Goal: Task Accomplishment & Management: Use online tool/utility

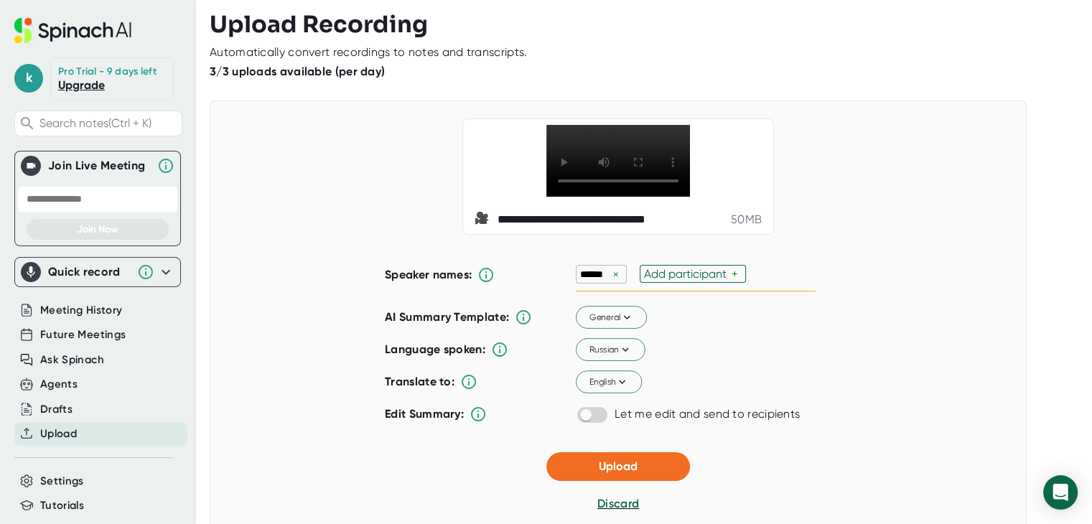
click at [612, 281] on div "×" at bounding box center [615, 275] width 13 height 14
click at [623, 355] on icon at bounding box center [625, 348] width 13 height 13
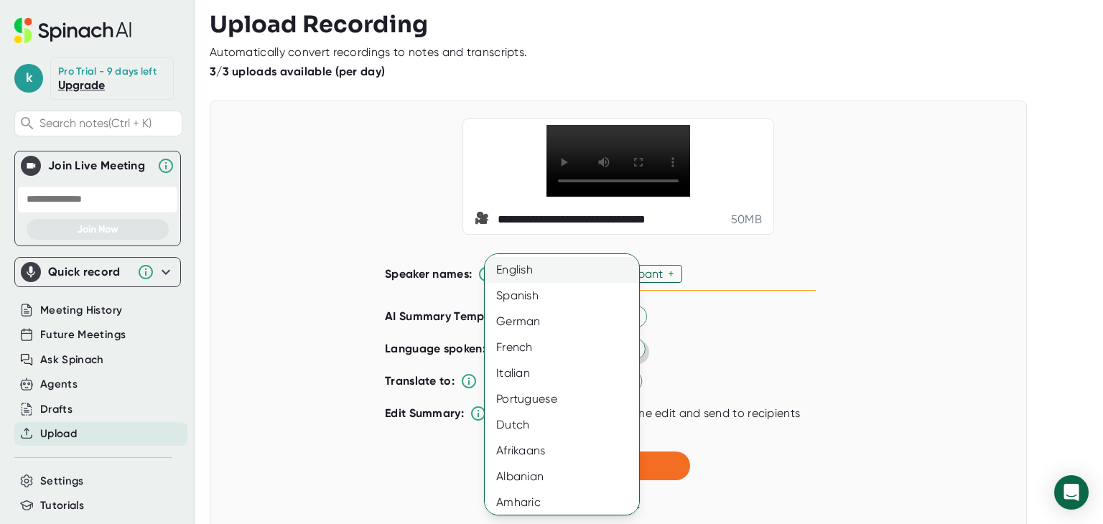
click at [551, 264] on div "English" at bounding box center [567, 270] width 165 height 26
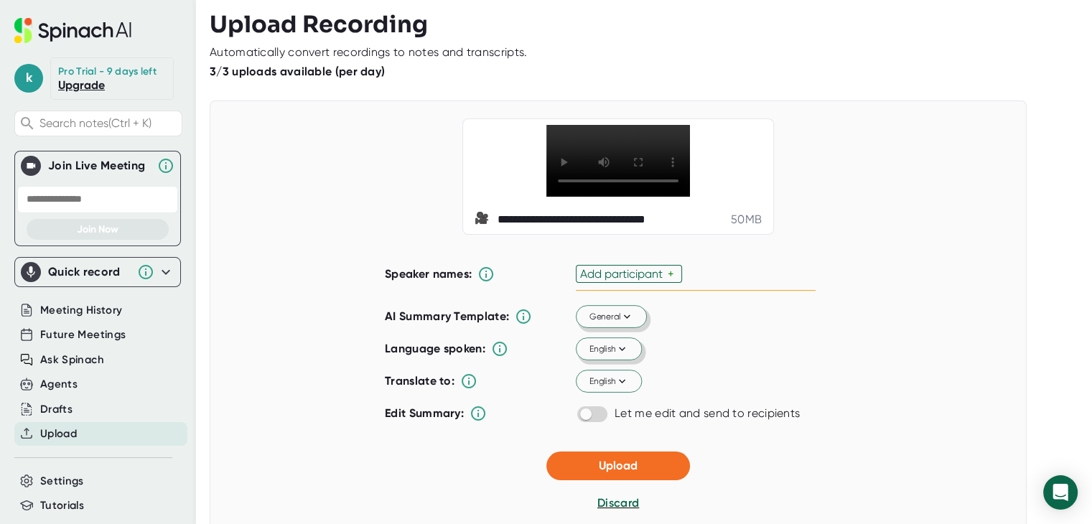
click at [622, 323] on icon at bounding box center [626, 316] width 13 height 13
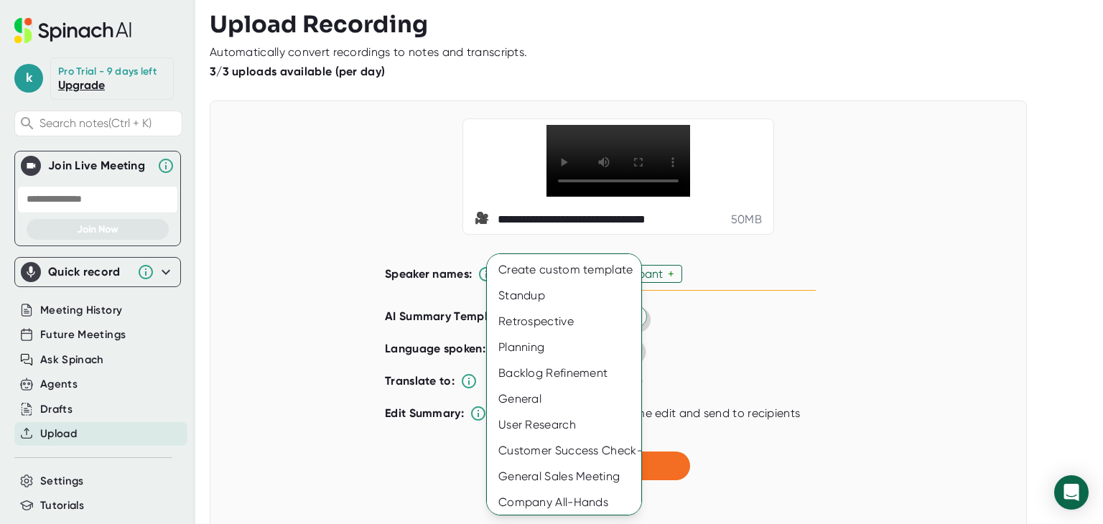
click at [711, 363] on div at bounding box center [551, 262] width 1103 height 524
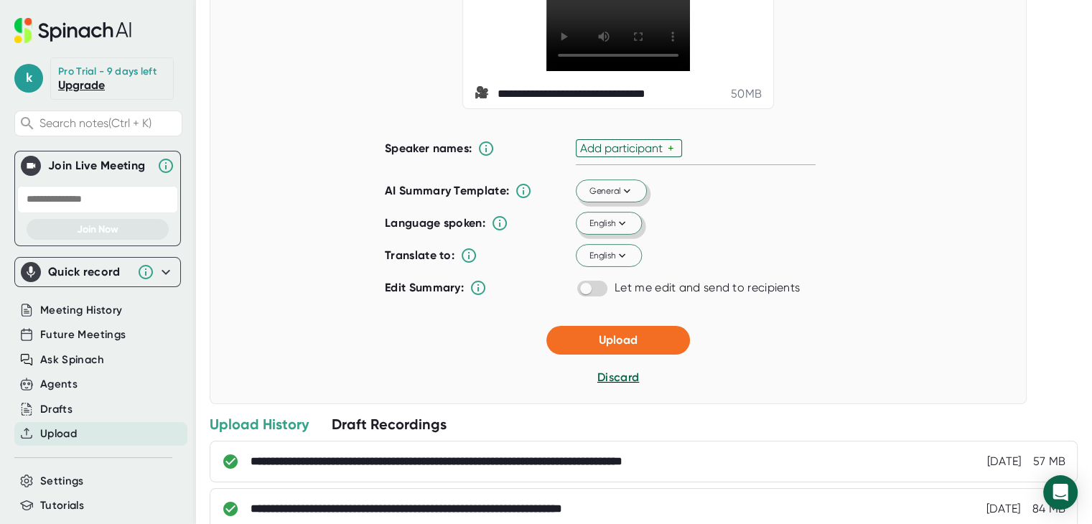
scroll to position [144, 0]
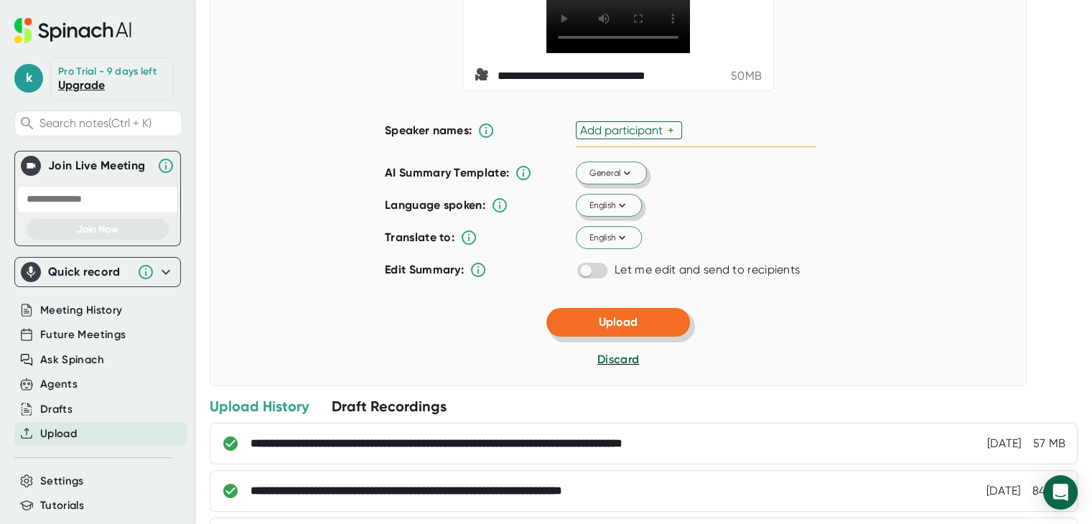
click at [614, 329] on span "Upload" at bounding box center [618, 322] width 39 height 14
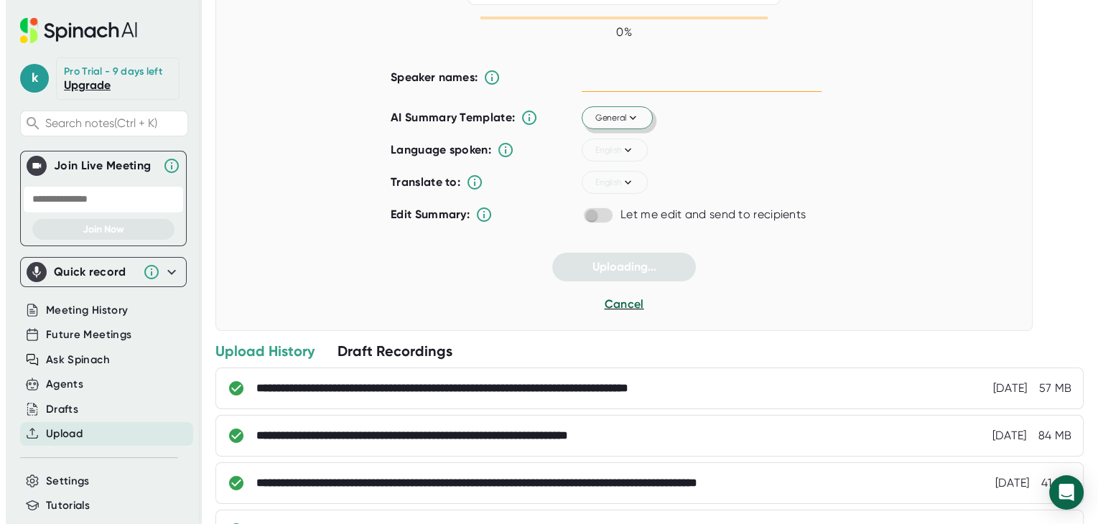
scroll to position [22, 0]
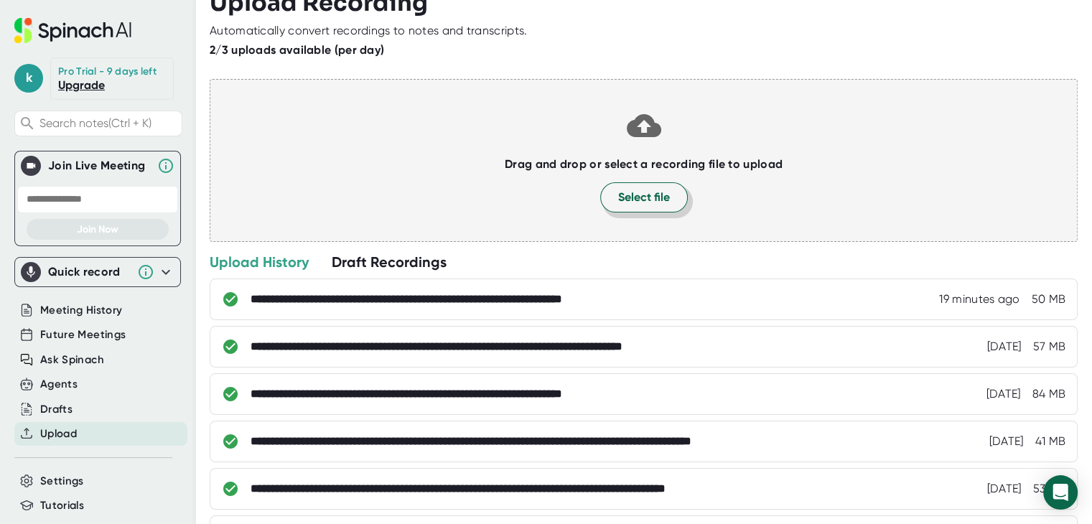
click at [658, 204] on span "Select file" at bounding box center [644, 197] width 52 height 17
click at [639, 199] on span "Select file" at bounding box center [644, 197] width 52 height 17
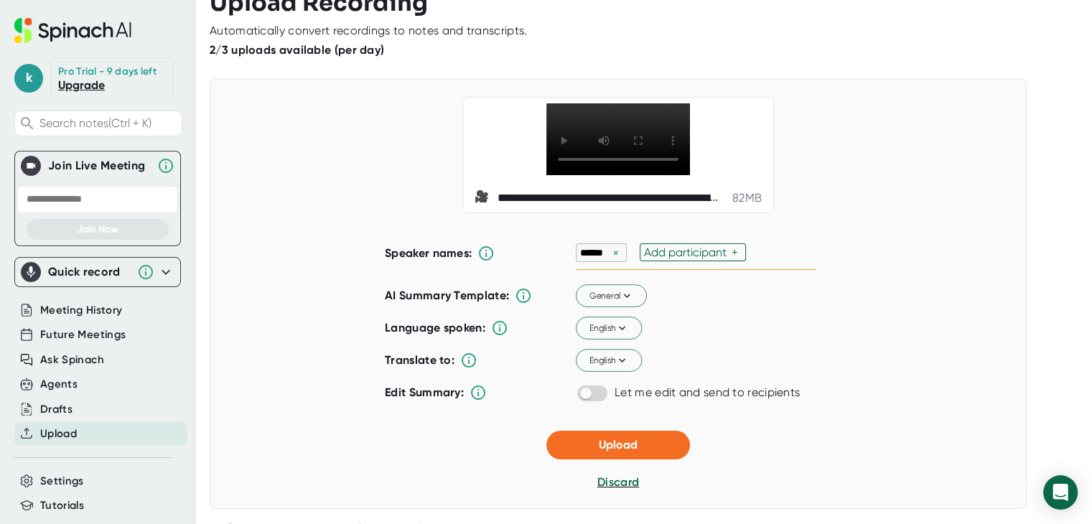
click at [609, 260] on div "×" at bounding box center [615, 253] width 13 height 14
click at [625, 301] on icon at bounding box center [626, 295] width 13 height 13
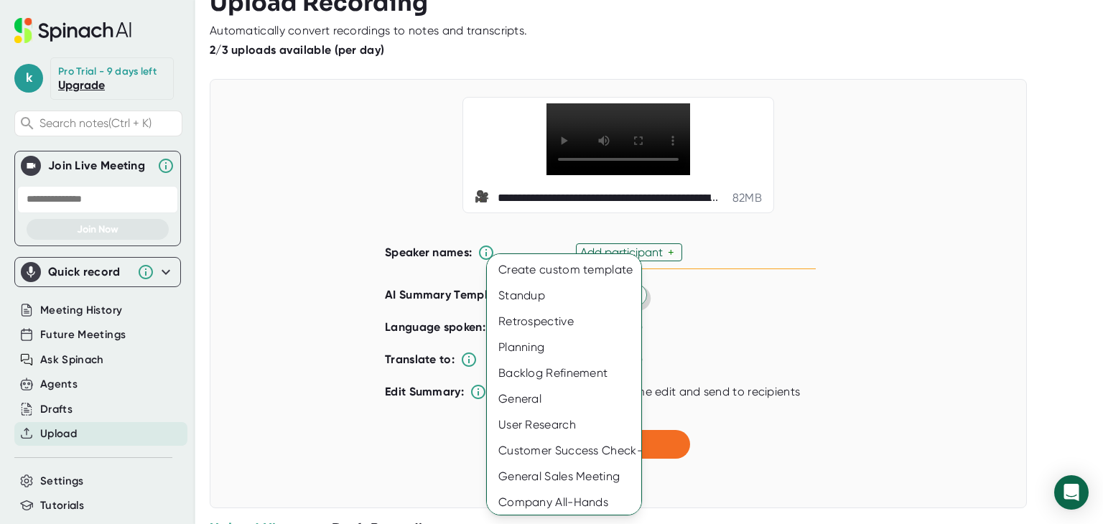
click at [706, 337] on div at bounding box center [551, 262] width 1103 height 524
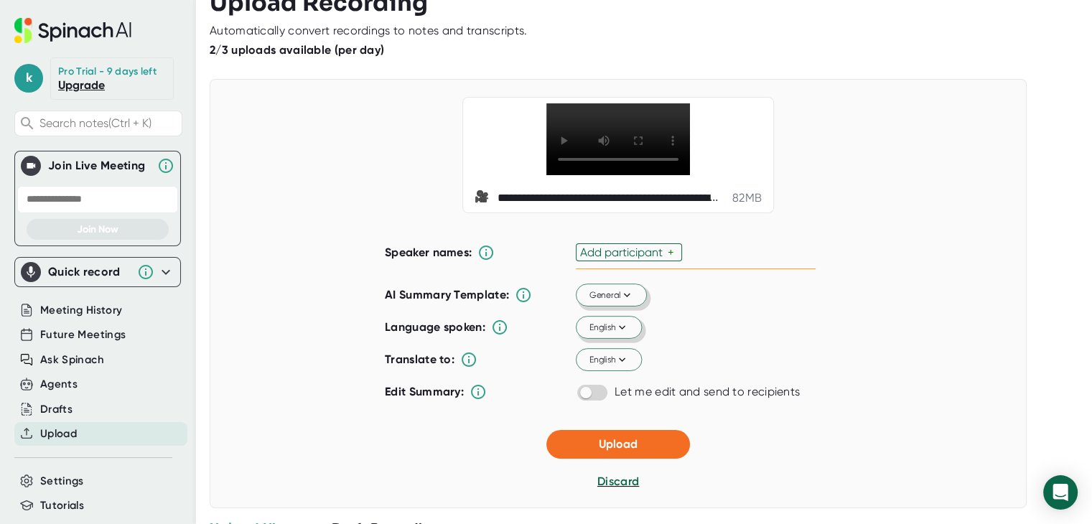
click at [616, 334] on icon at bounding box center [622, 327] width 13 height 13
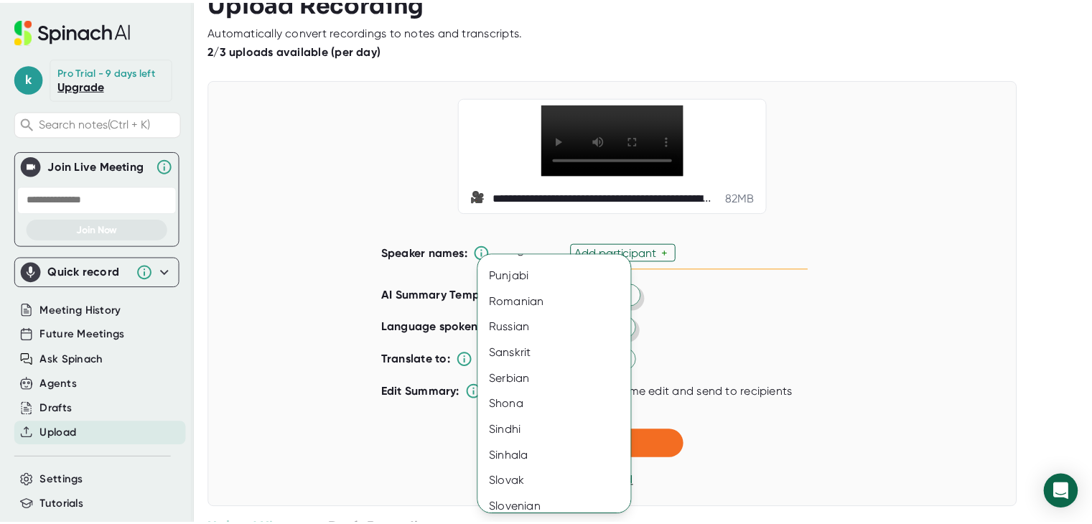
scroll to position [1925, 0]
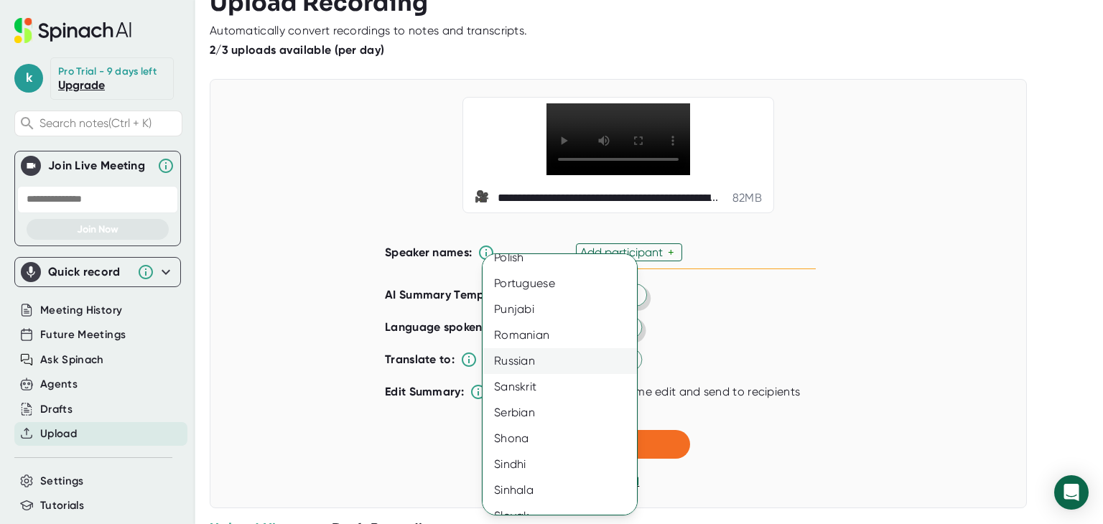
click at [512, 355] on div "Russian" at bounding box center [564, 361] width 165 height 26
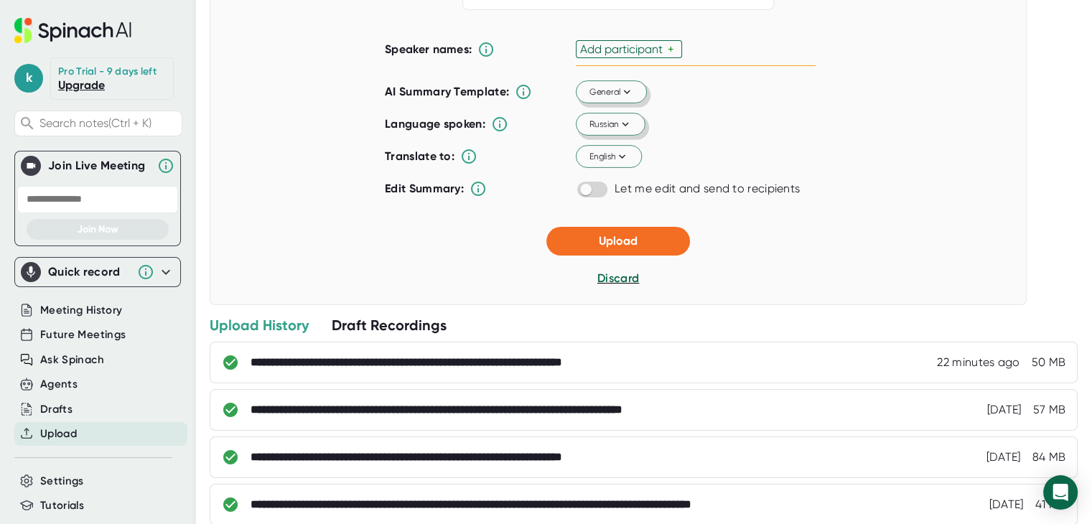
scroll to position [237, 0]
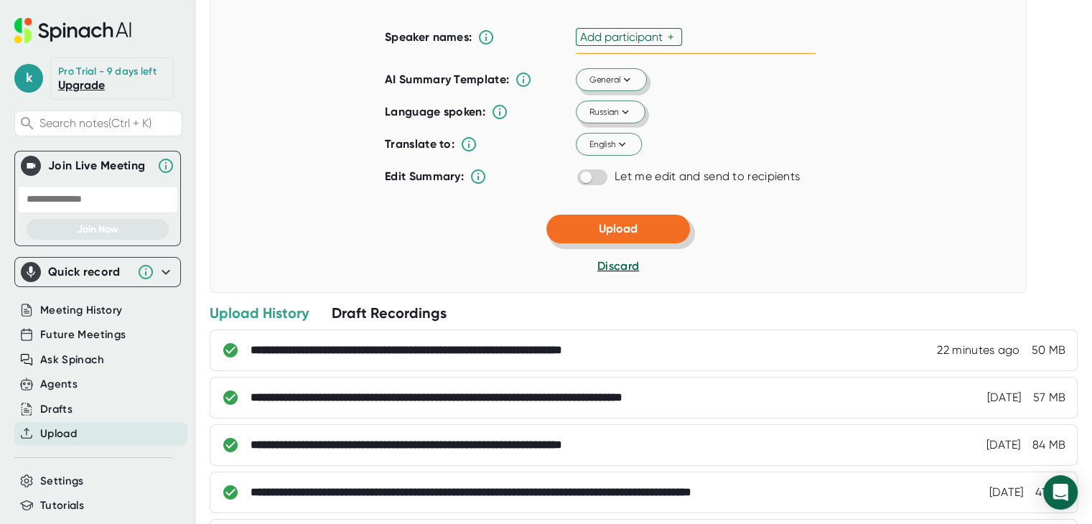
click at [599, 235] on span "Upload" at bounding box center [618, 229] width 39 height 14
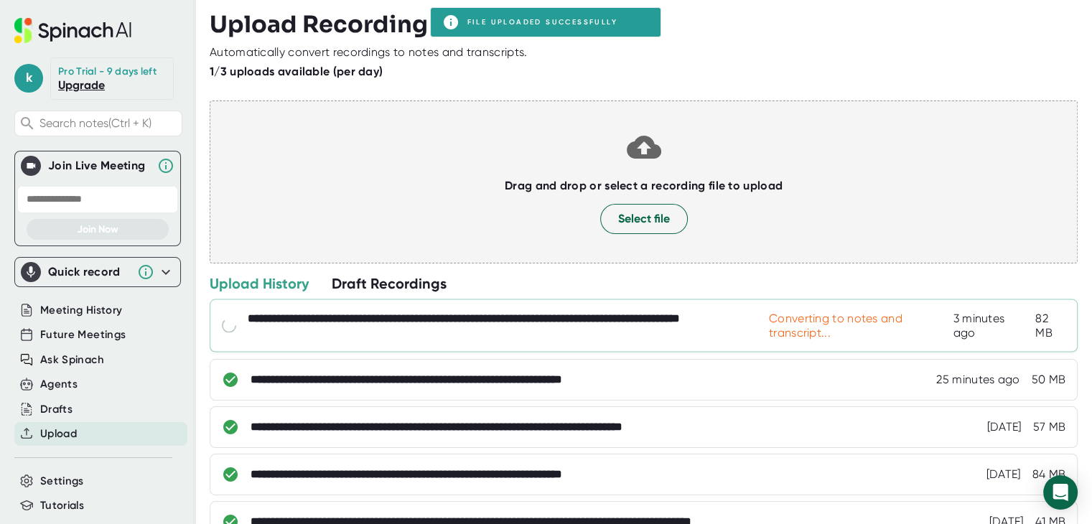
scroll to position [72, 0]
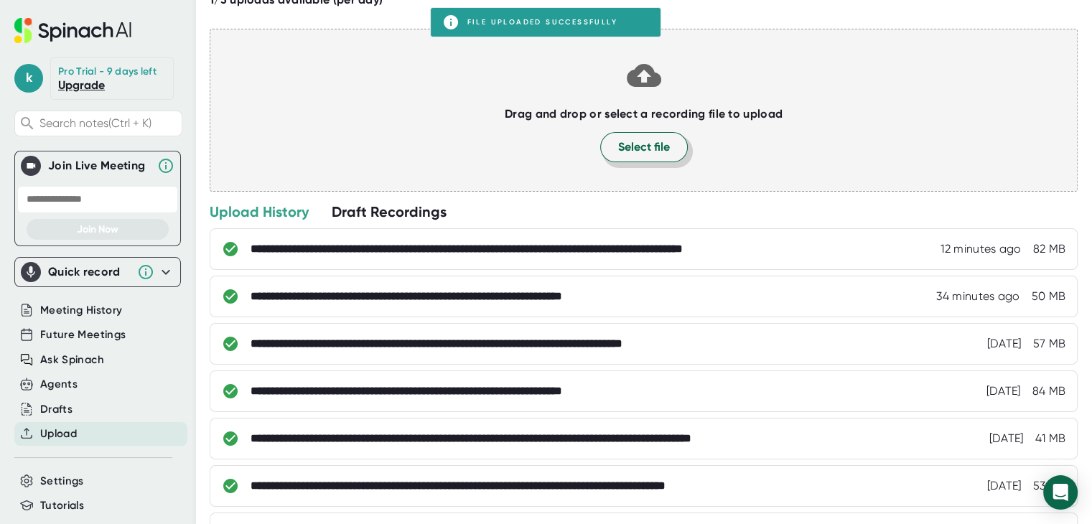
click at [637, 156] on button "Select file" at bounding box center [644, 147] width 88 height 30
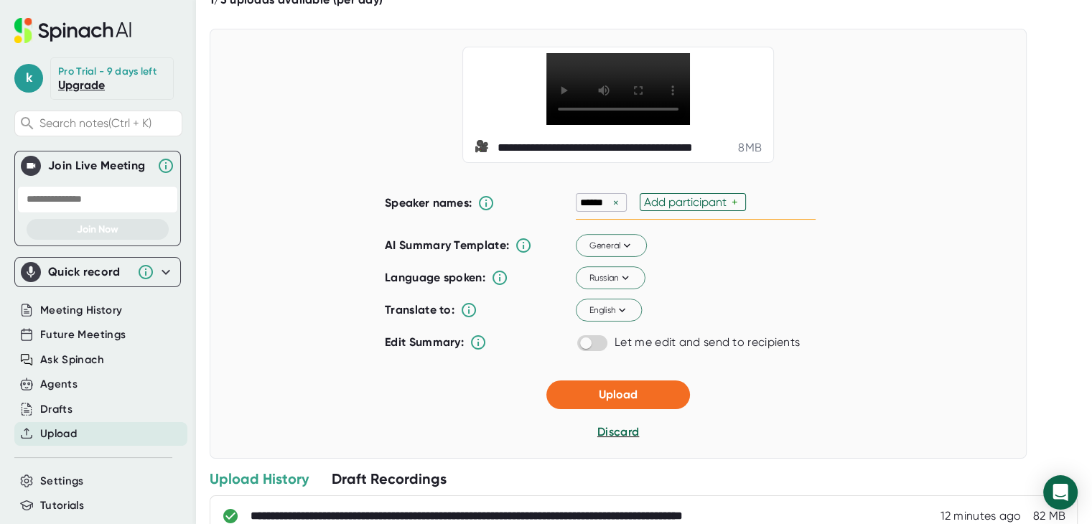
click at [609, 210] on div "×" at bounding box center [615, 203] width 13 height 14
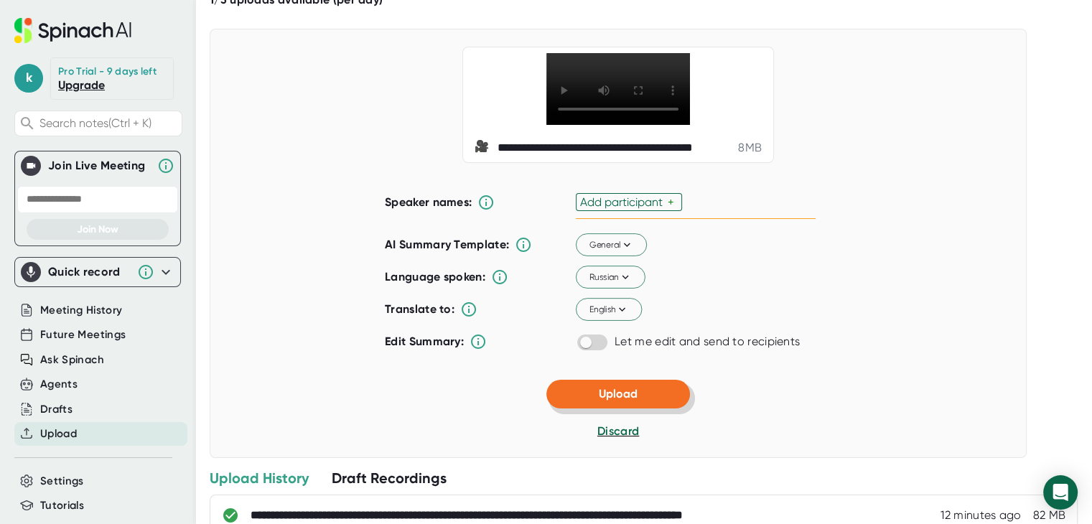
click at [623, 401] on span "Upload" at bounding box center [618, 394] width 39 height 14
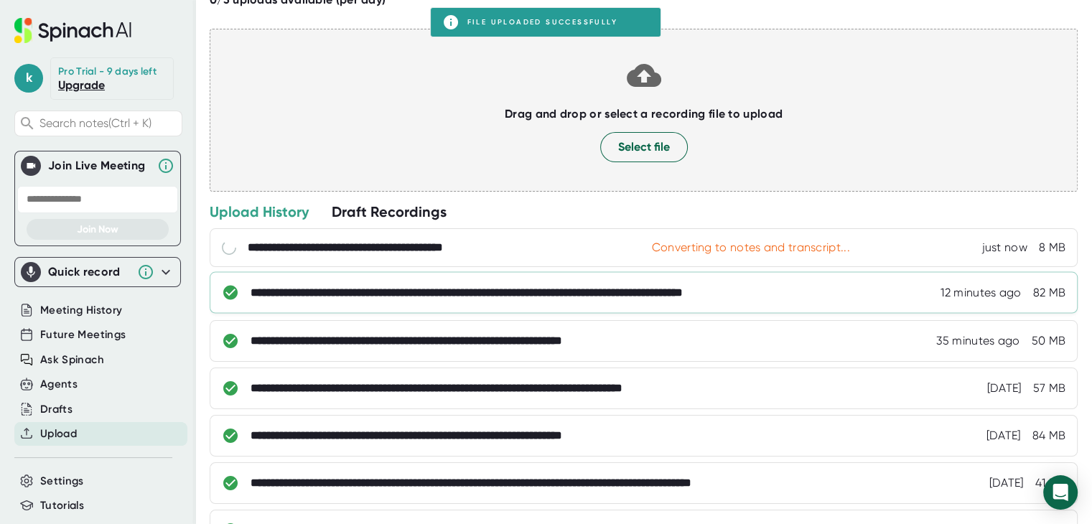
click at [517, 291] on div "**********" at bounding box center [540, 293] width 579 height 14
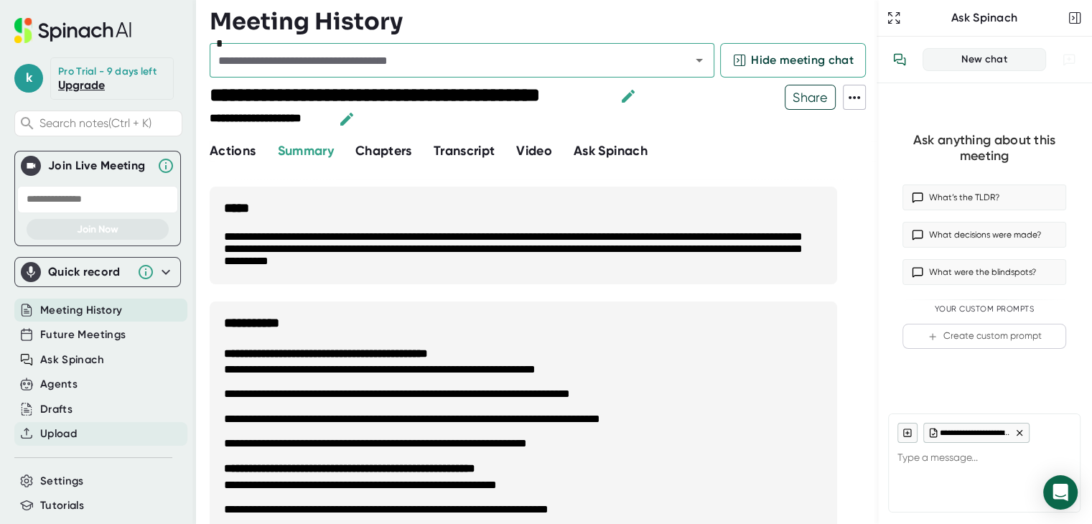
type textarea "x"
click at [81, 429] on div "Upload" at bounding box center [100, 434] width 173 height 24
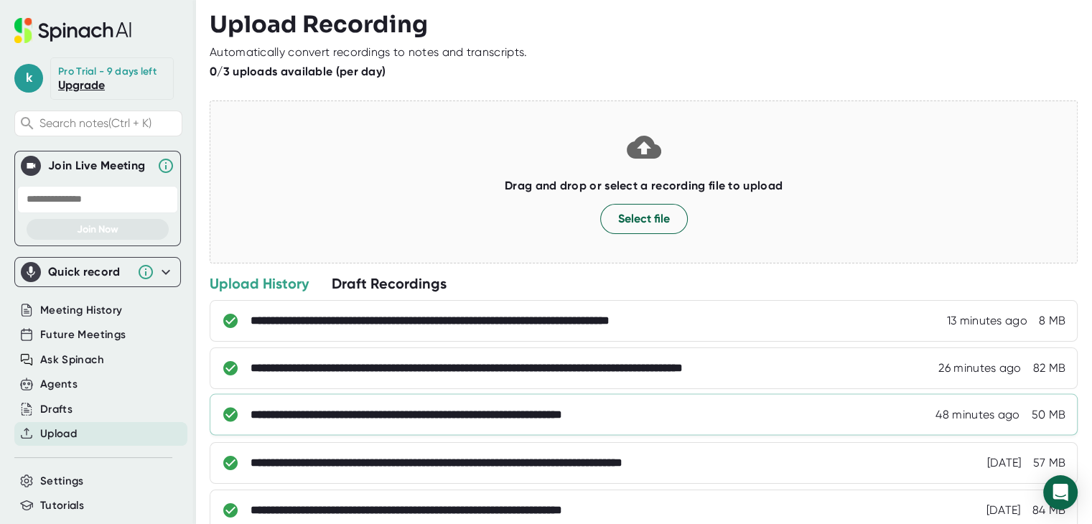
click at [406, 417] on div "**********" at bounding box center [465, 415] width 429 height 14
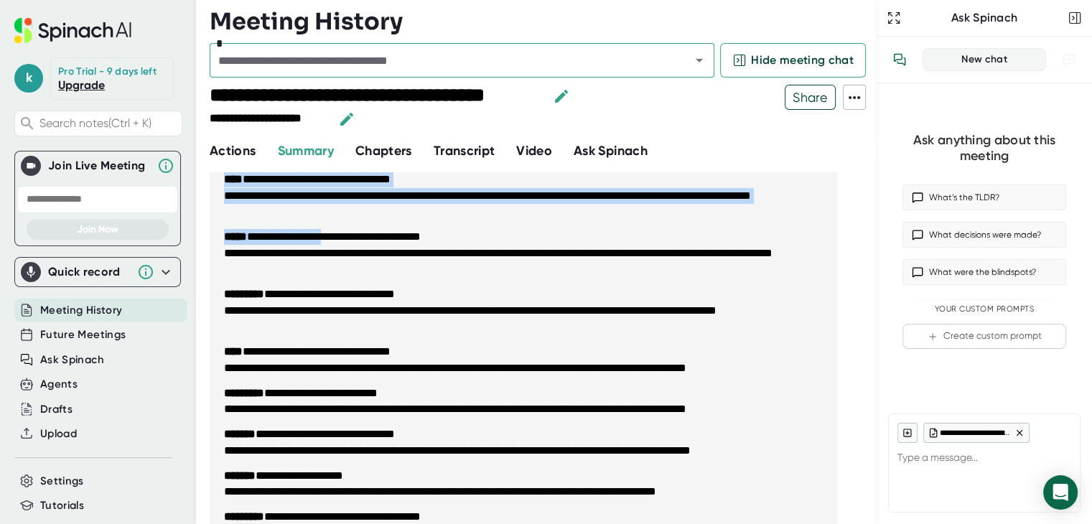
scroll to position [1149, 0]
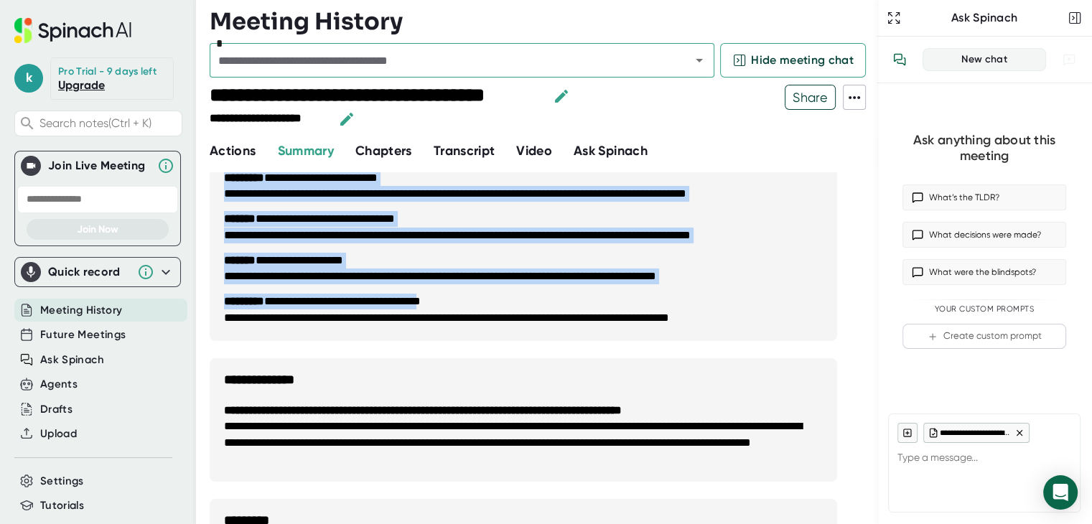
drag, startPoint x: 224, startPoint y: 174, endPoint x: 457, endPoint y: 299, distance: 264.0
click at [353, 262] on li "**********" at bounding box center [523, 269] width 599 height 33
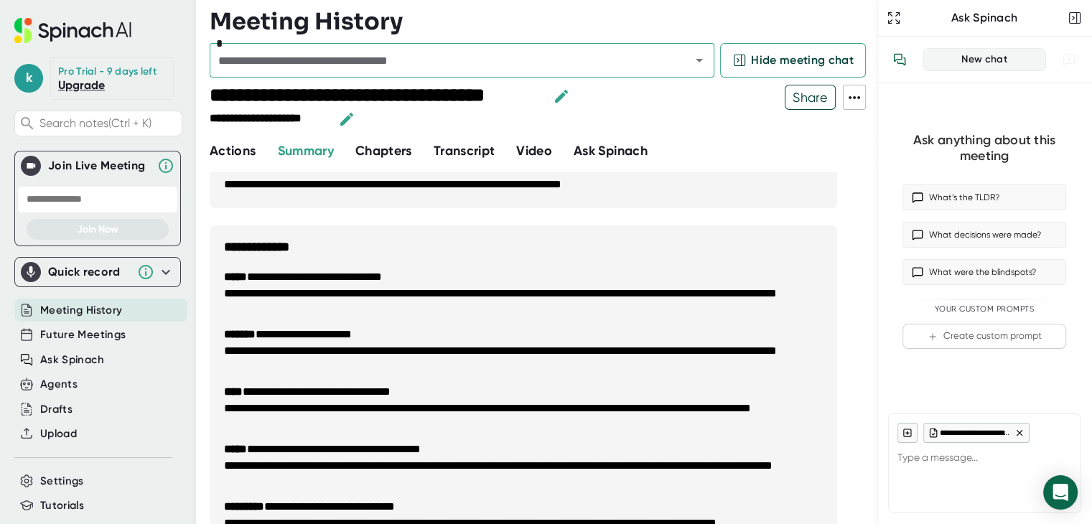
scroll to position [646, 0]
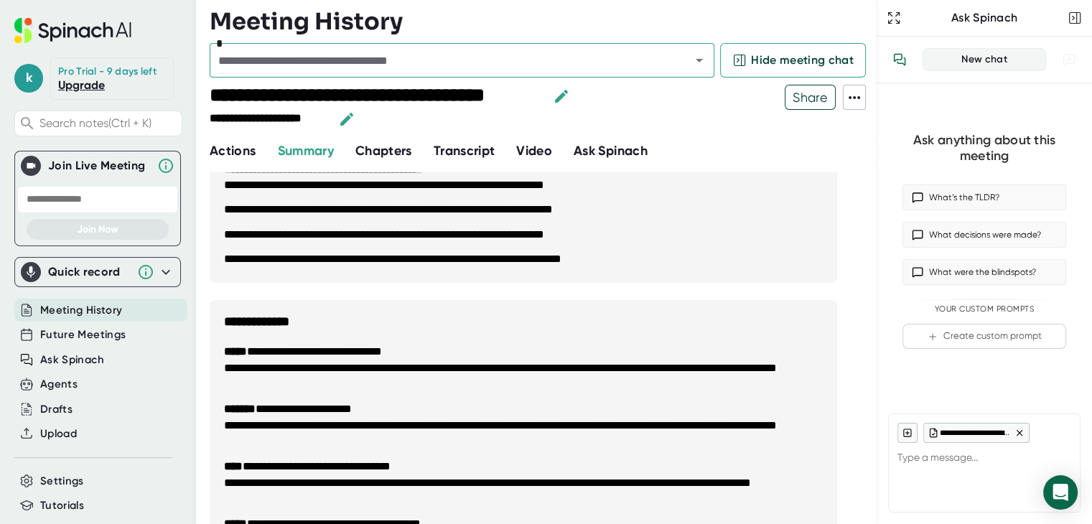
click at [226, 324] on h3 "**********" at bounding box center [523, 315] width 627 height 30
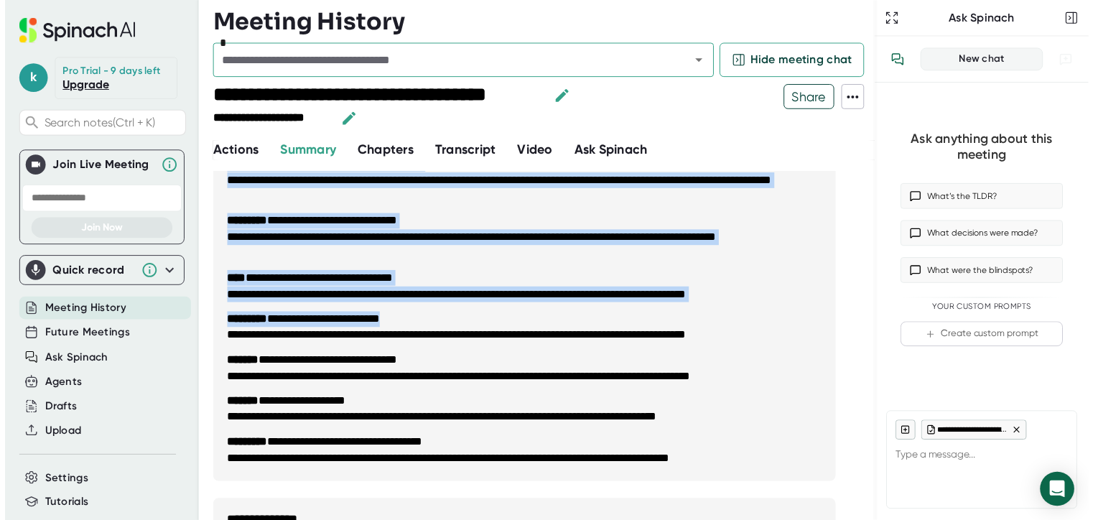
scroll to position [1220, 0]
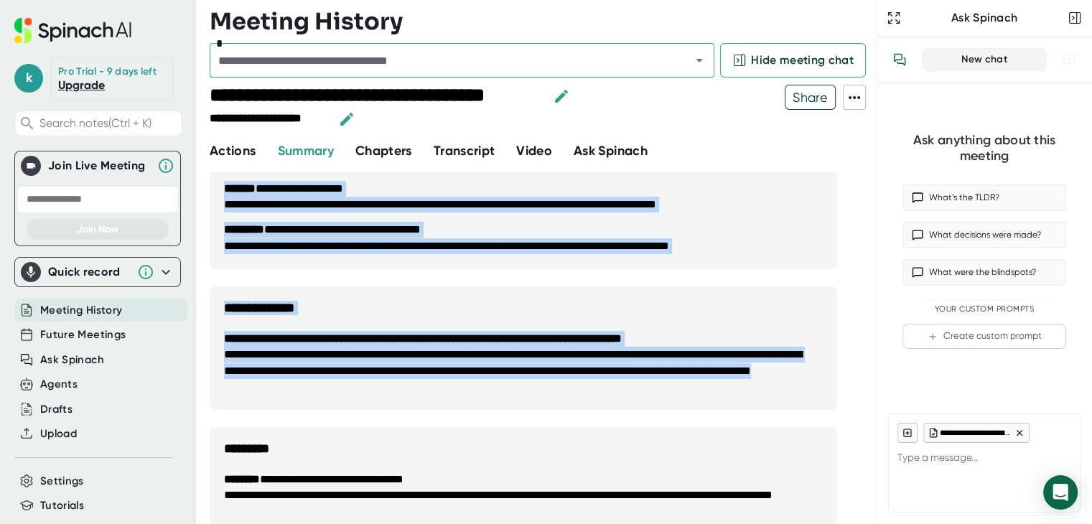
drag, startPoint x: 227, startPoint y: 245, endPoint x: 405, endPoint y: 401, distance: 236.1
copy div "**********"
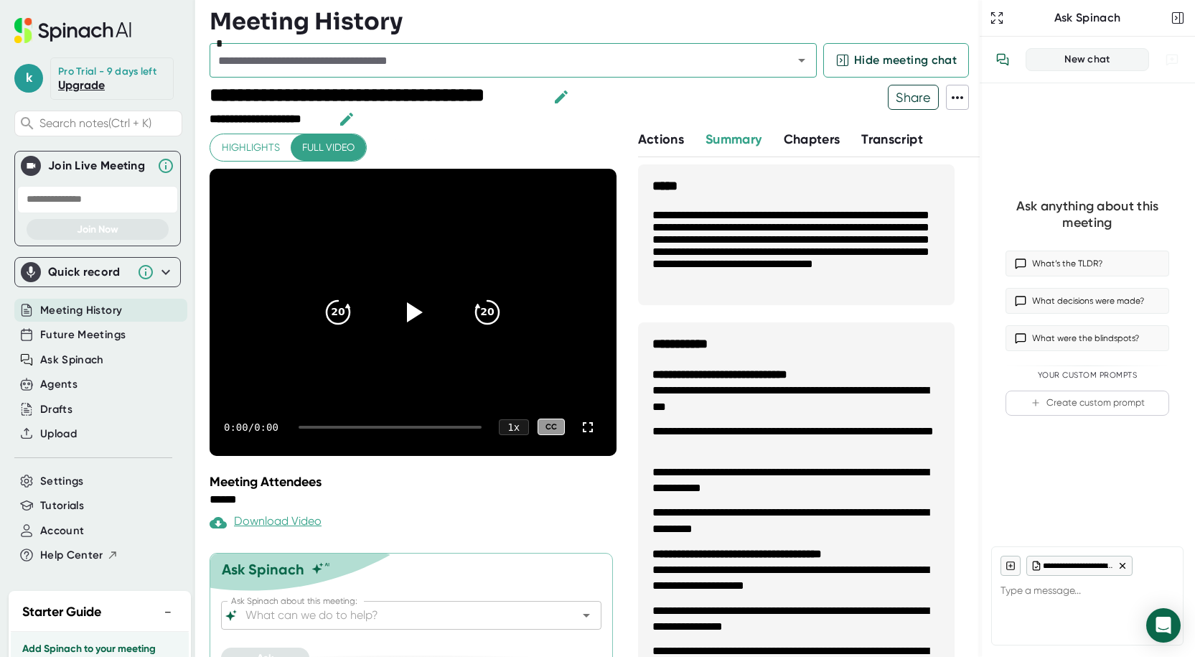
click at [971, 93] on div "**********" at bounding box center [595, 107] width 770 height 45
click at [965, 93] on icon at bounding box center [957, 97] width 17 height 17
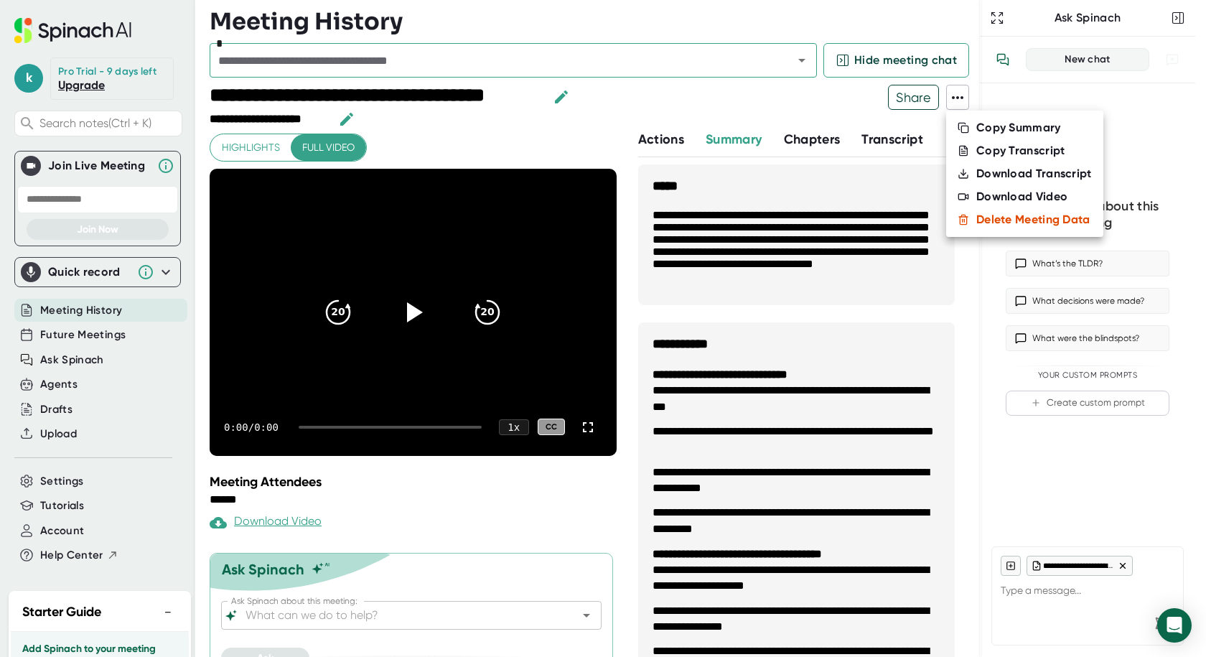
click at [988, 144] on div "Copy Transcript" at bounding box center [1020, 151] width 89 height 14
type textarea "x"
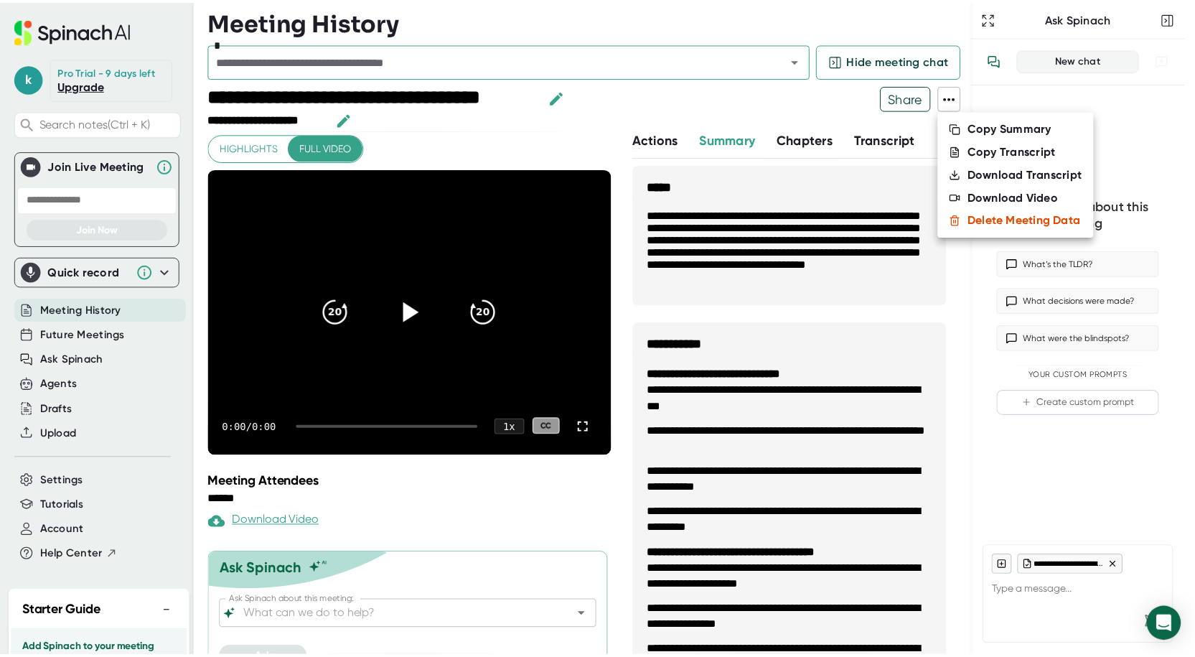
scroll to position [8, 0]
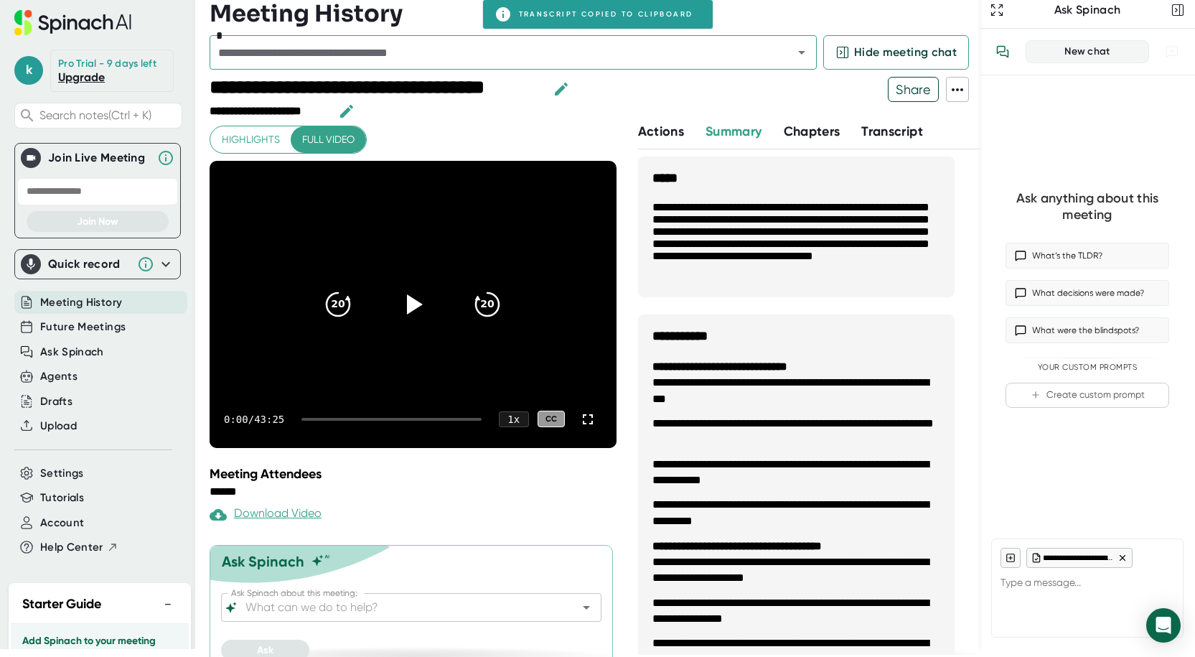
type textarea "x"
click at [82, 426] on div "Upload" at bounding box center [100, 426] width 173 height 24
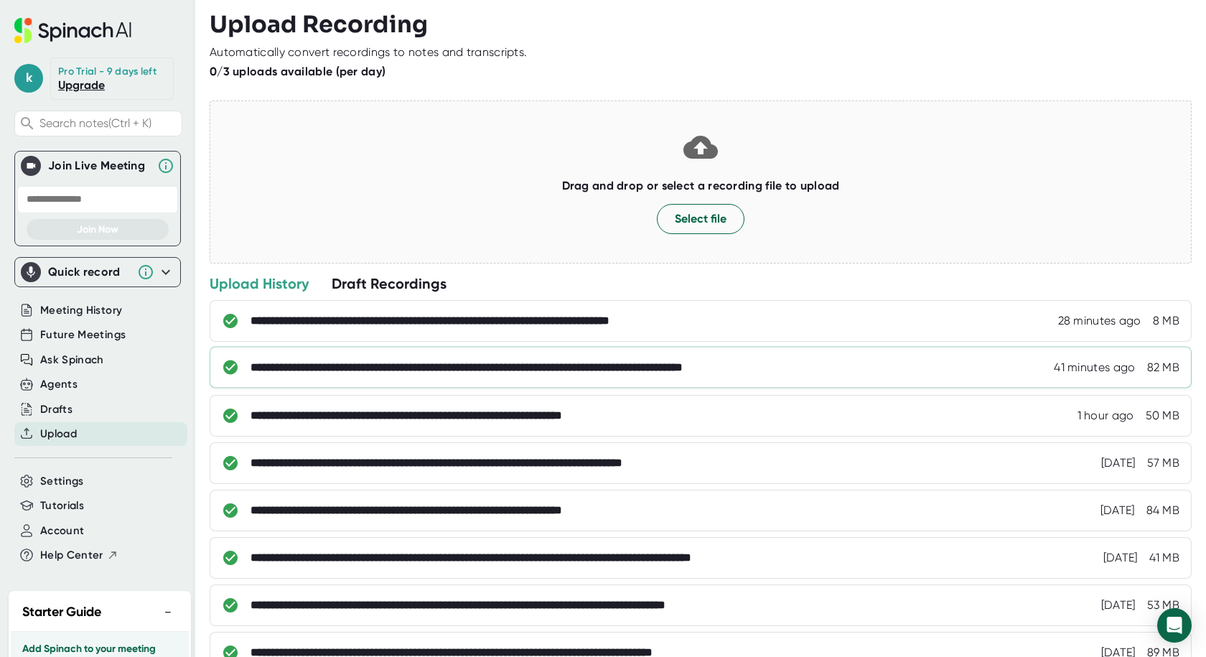
click at [527, 370] on div "**********" at bounding box center [540, 367] width 579 height 14
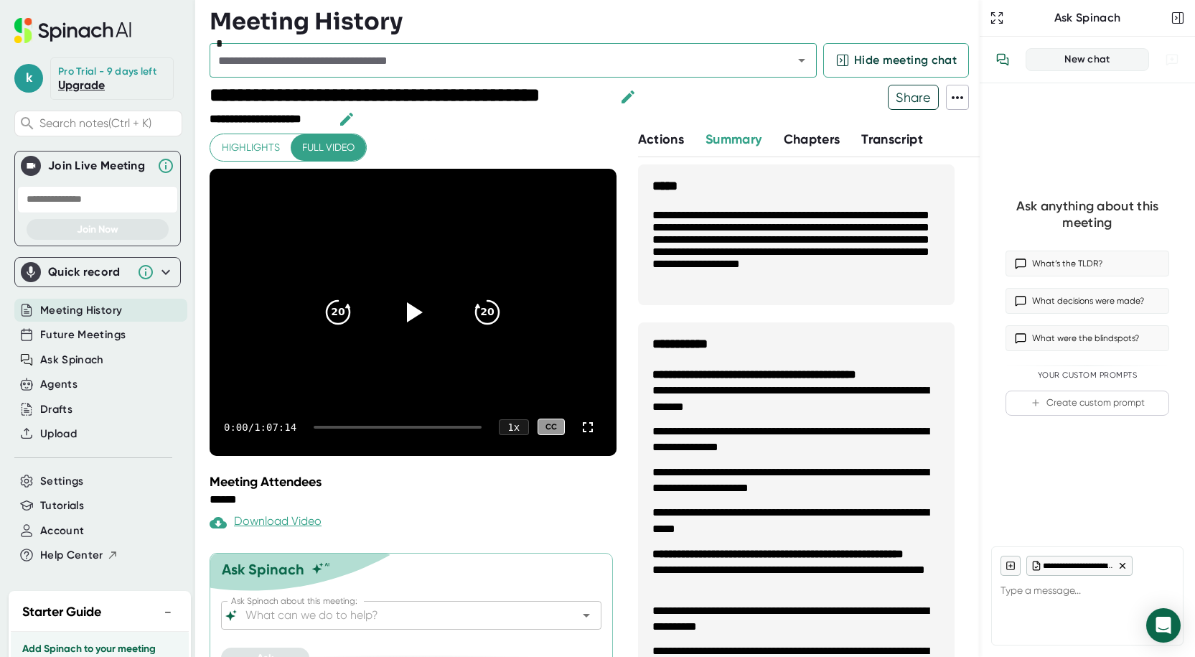
click at [955, 97] on icon at bounding box center [957, 97] width 17 height 17
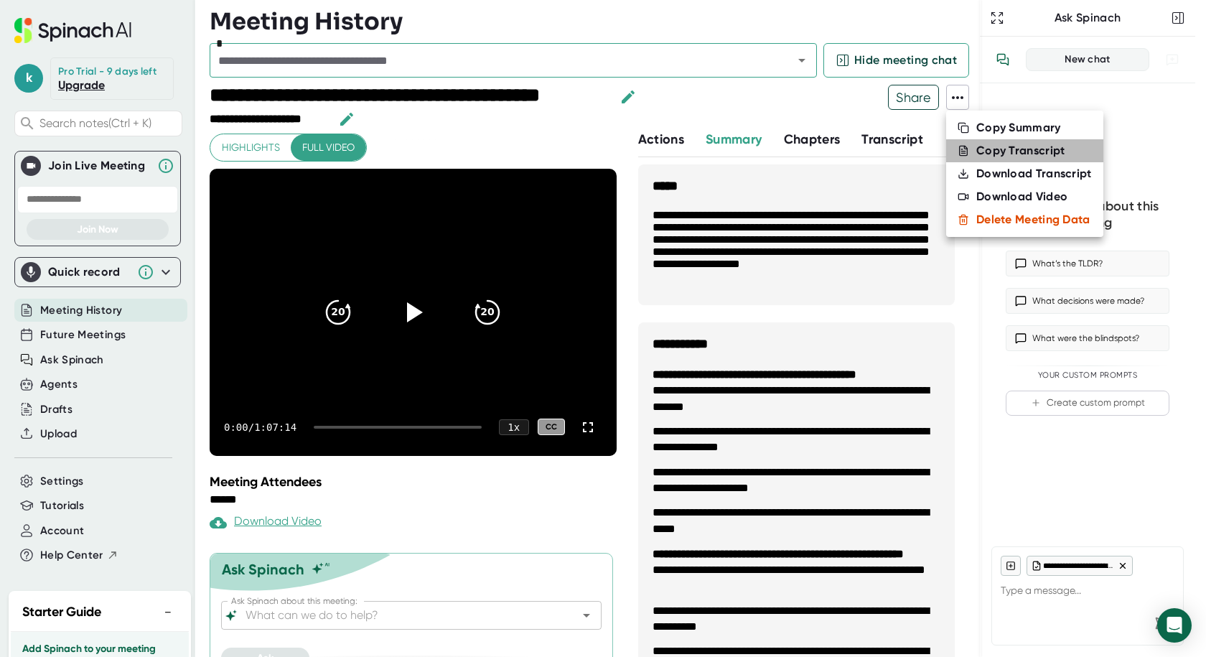
click at [981, 149] on div "Copy Transcript" at bounding box center [1020, 151] width 89 height 14
type textarea "x"
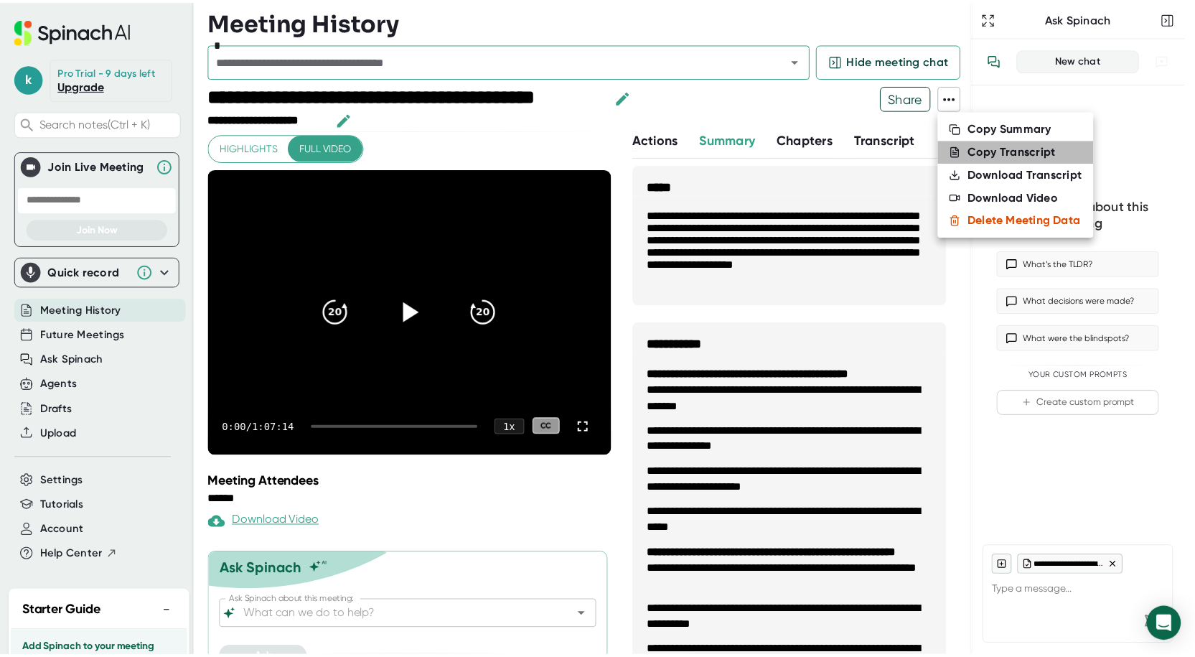
scroll to position [8, 0]
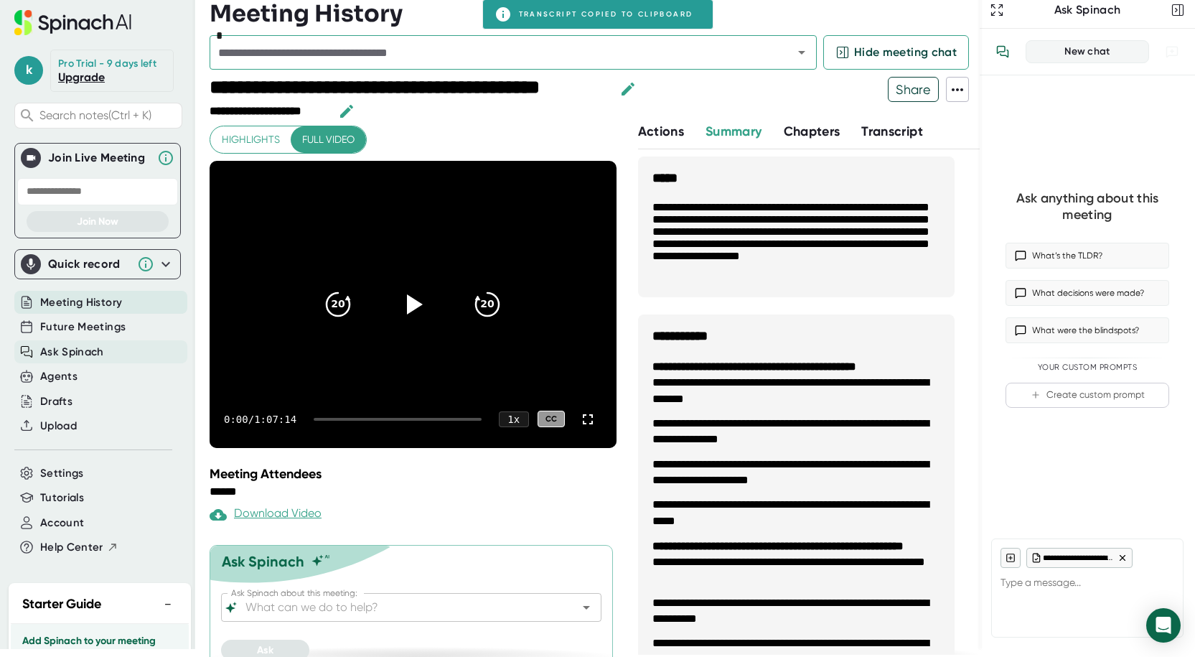
type textarea "x"
click at [64, 429] on span "Upload" at bounding box center [58, 426] width 37 height 17
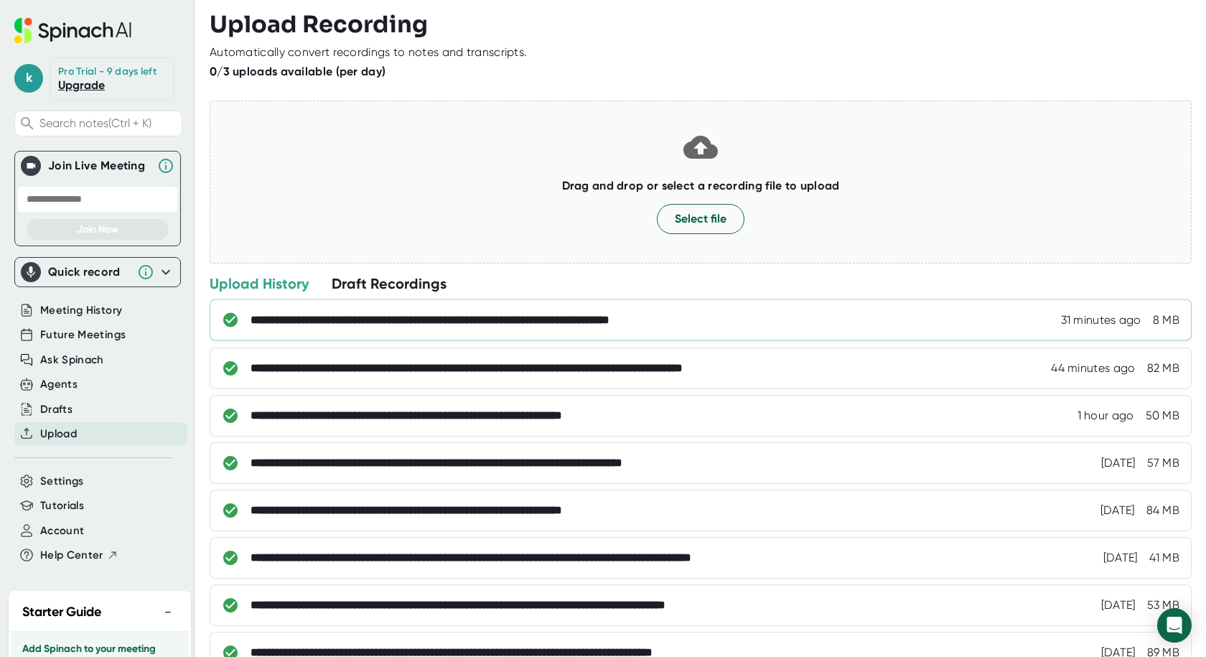
click at [478, 334] on div "**********" at bounding box center [701, 320] width 982 height 42
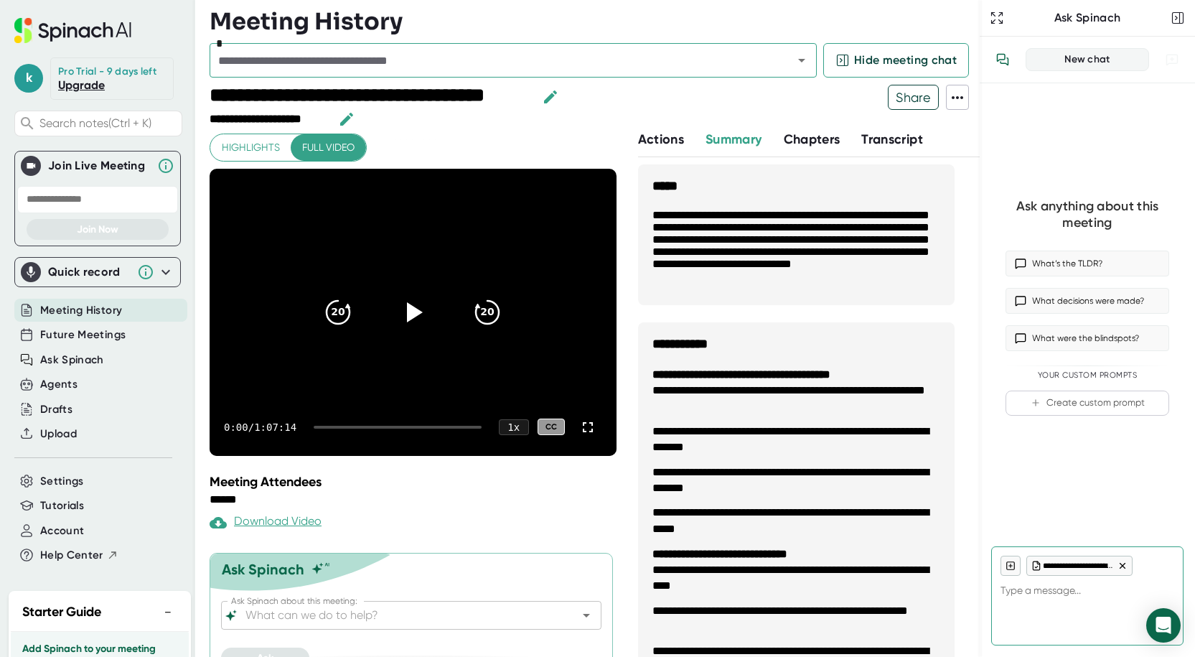
click at [961, 96] on icon at bounding box center [957, 97] width 11 height 3
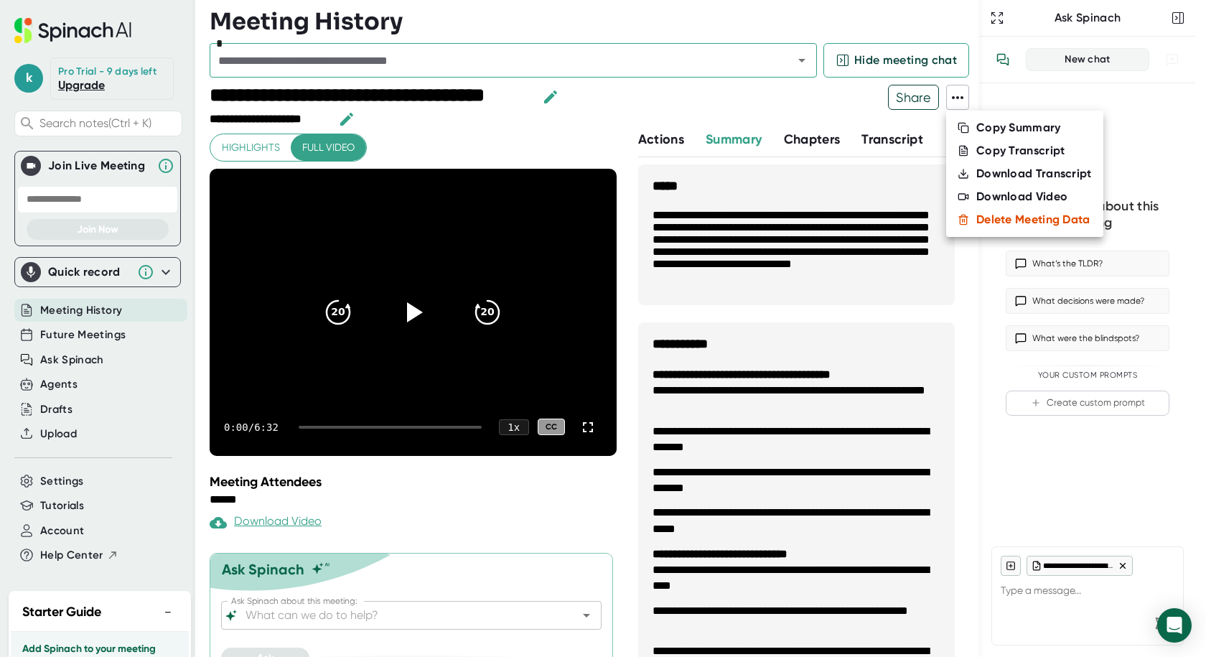
click at [997, 149] on div "Copy Transcript" at bounding box center [1020, 151] width 89 height 14
type textarea "x"
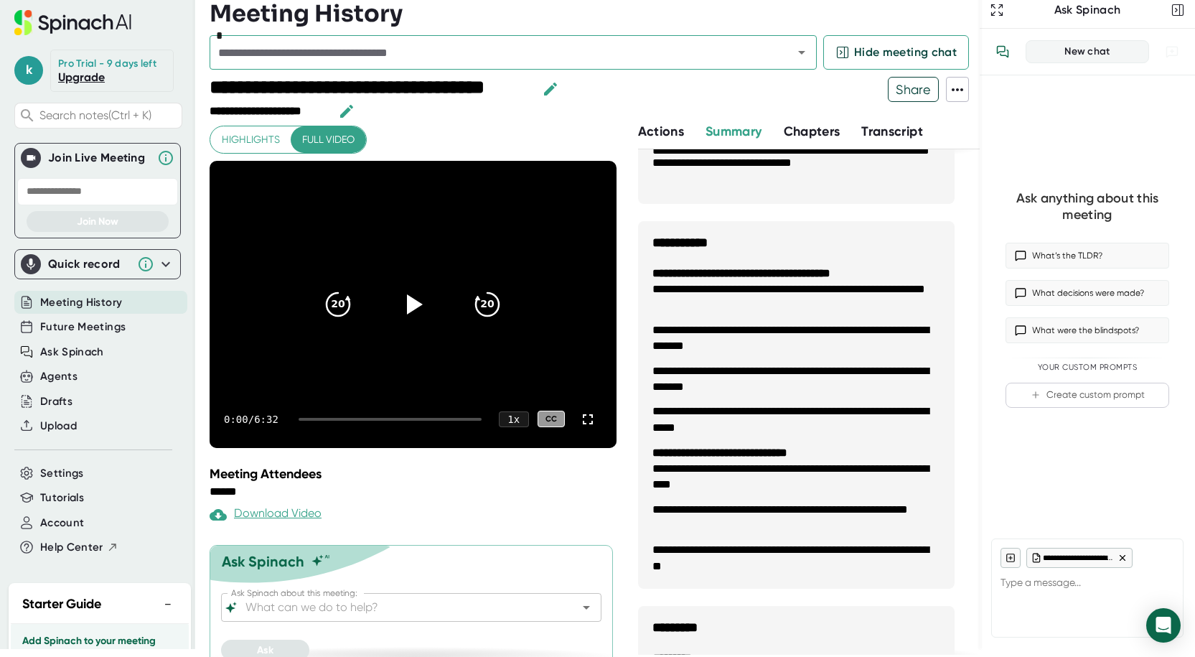
scroll to position [182, 0]
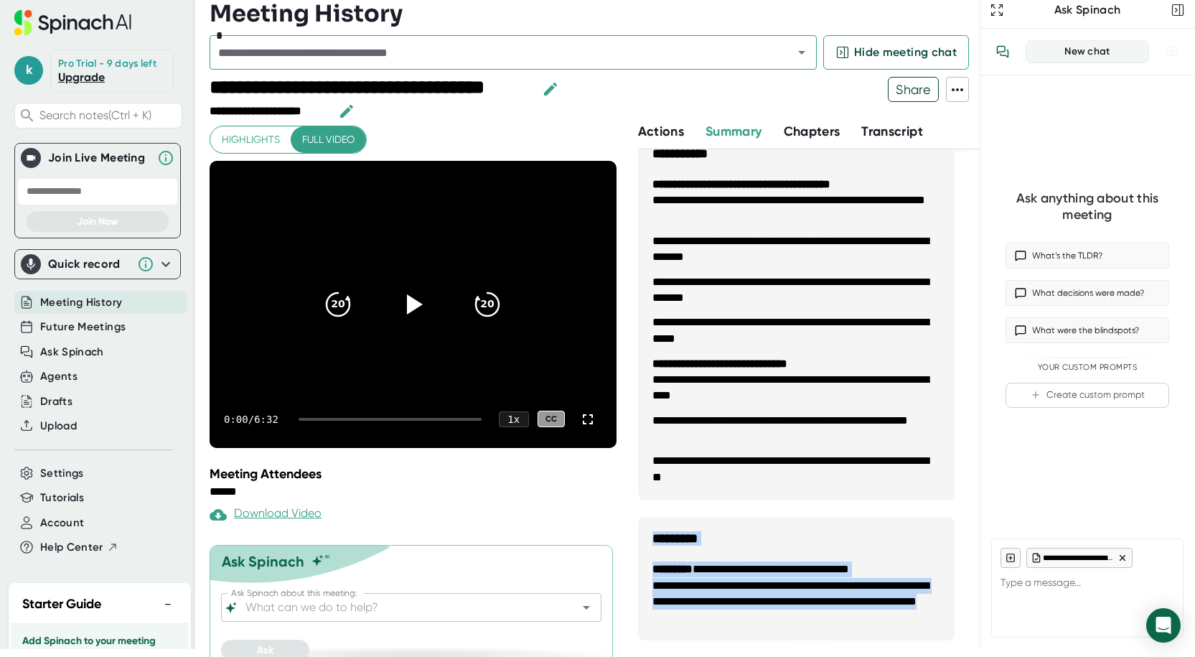
drag, startPoint x: 764, startPoint y: 618, endPoint x: 651, endPoint y: 542, distance: 136.6
click at [651, 523] on div "**********" at bounding box center [796, 307] width 317 height 666
copy div "**********"
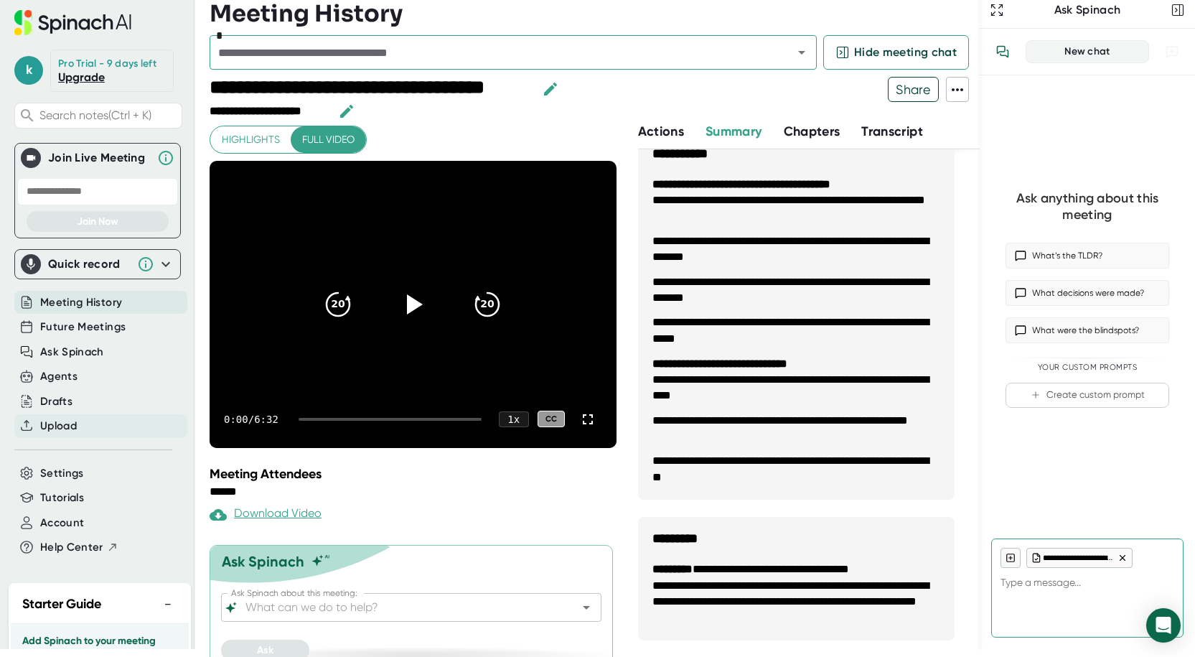
type textarea "x"
click at [83, 434] on div "Upload" at bounding box center [100, 426] width 173 height 24
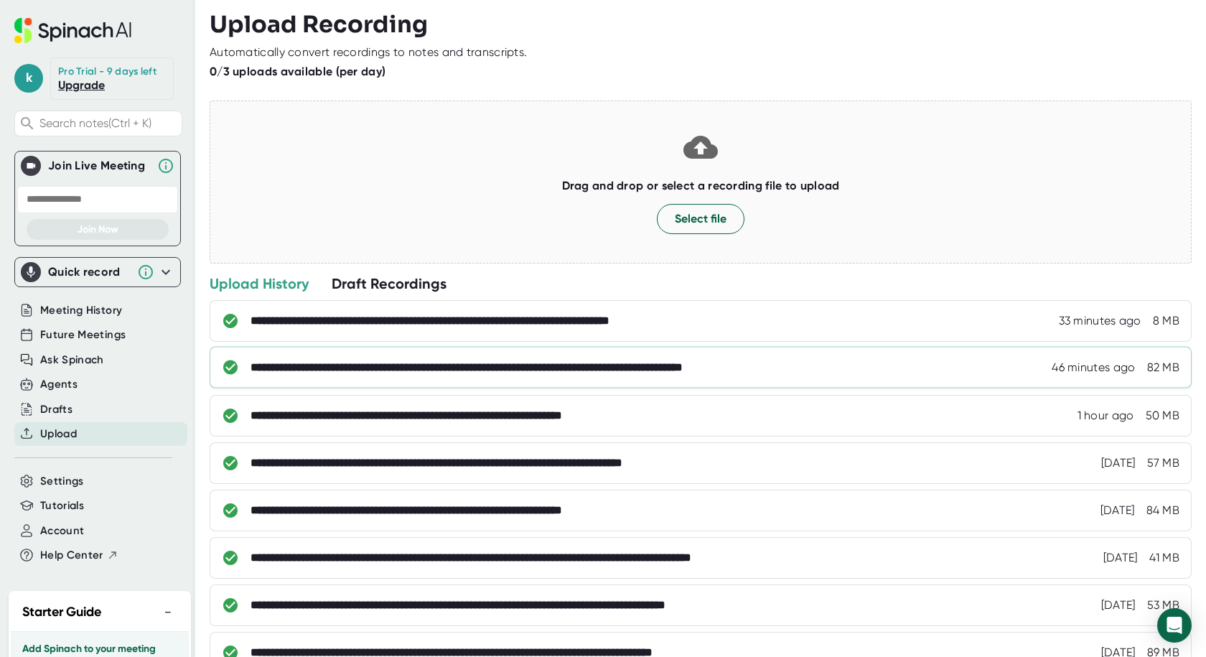
click at [651, 368] on div "**********" at bounding box center [540, 367] width 579 height 14
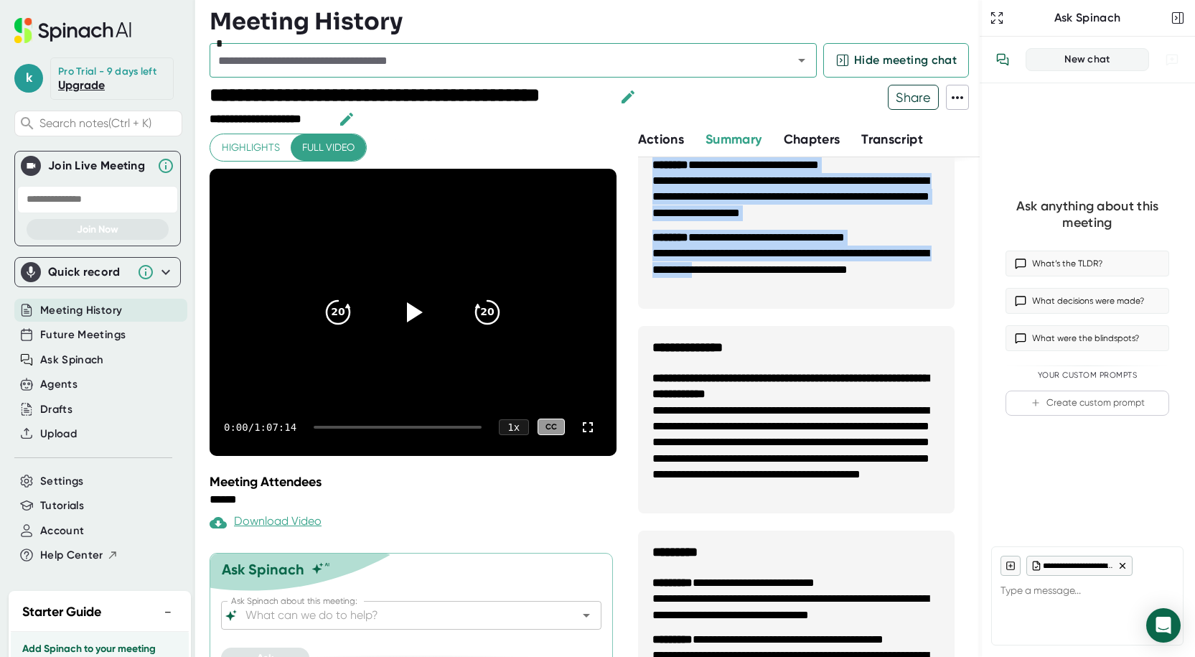
scroll to position [1149, 0]
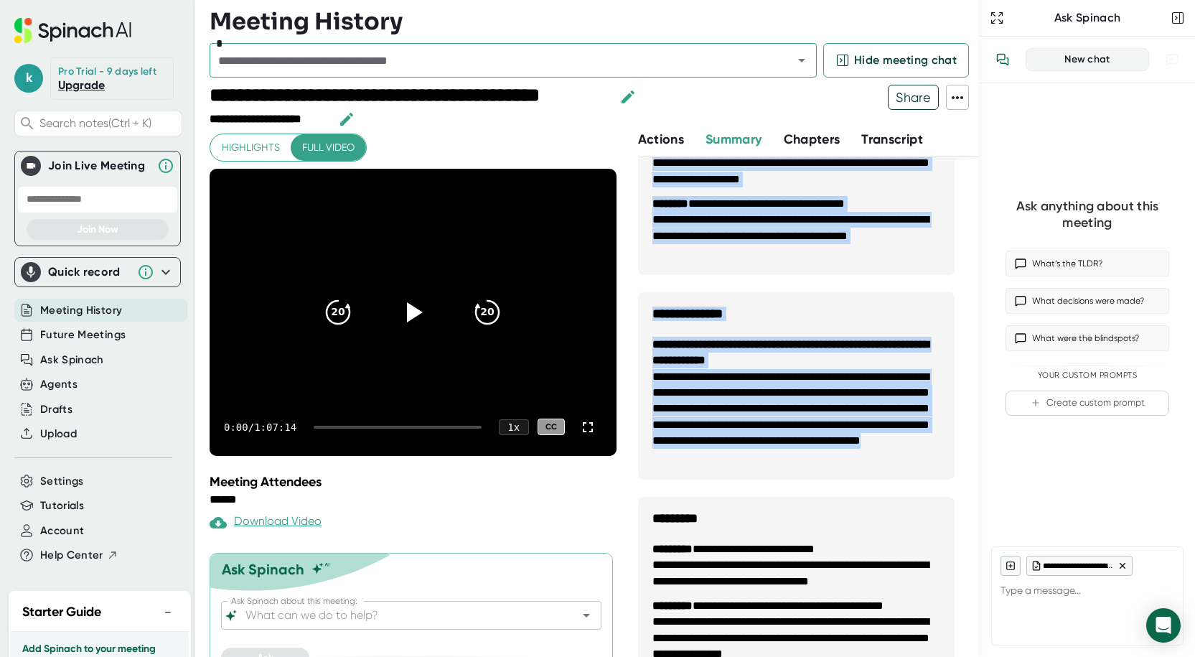
drag, startPoint x: 654, startPoint y: 240, endPoint x: 912, endPoint y: 460, distance: 339.2
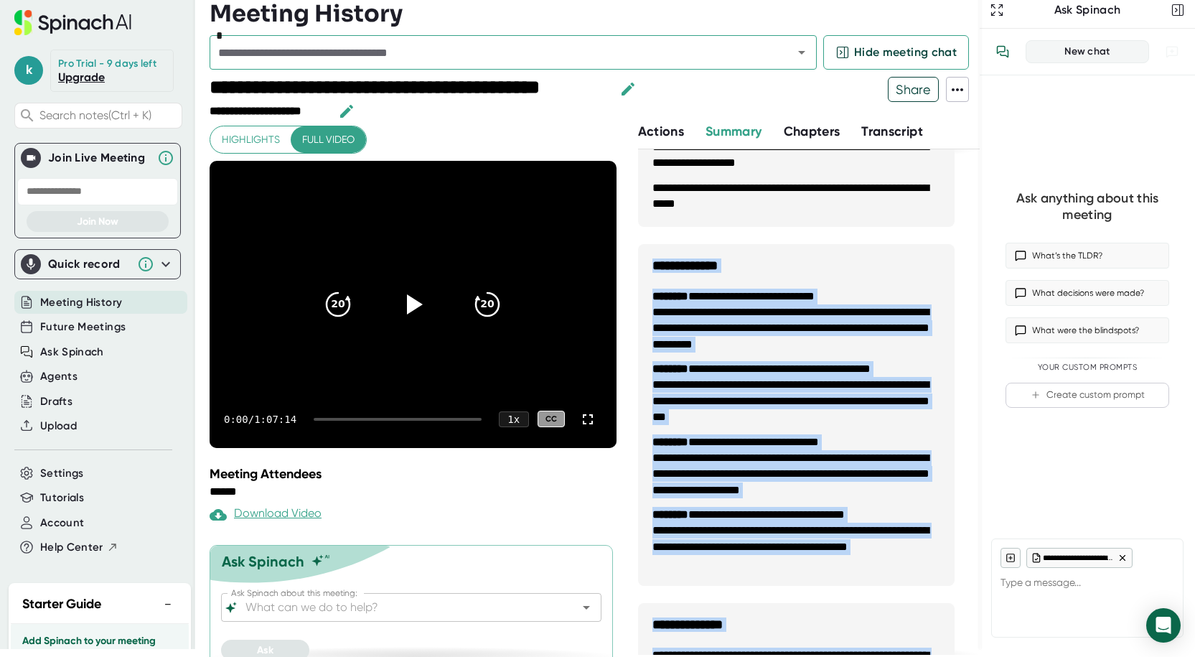
scroll to position [708, 0]
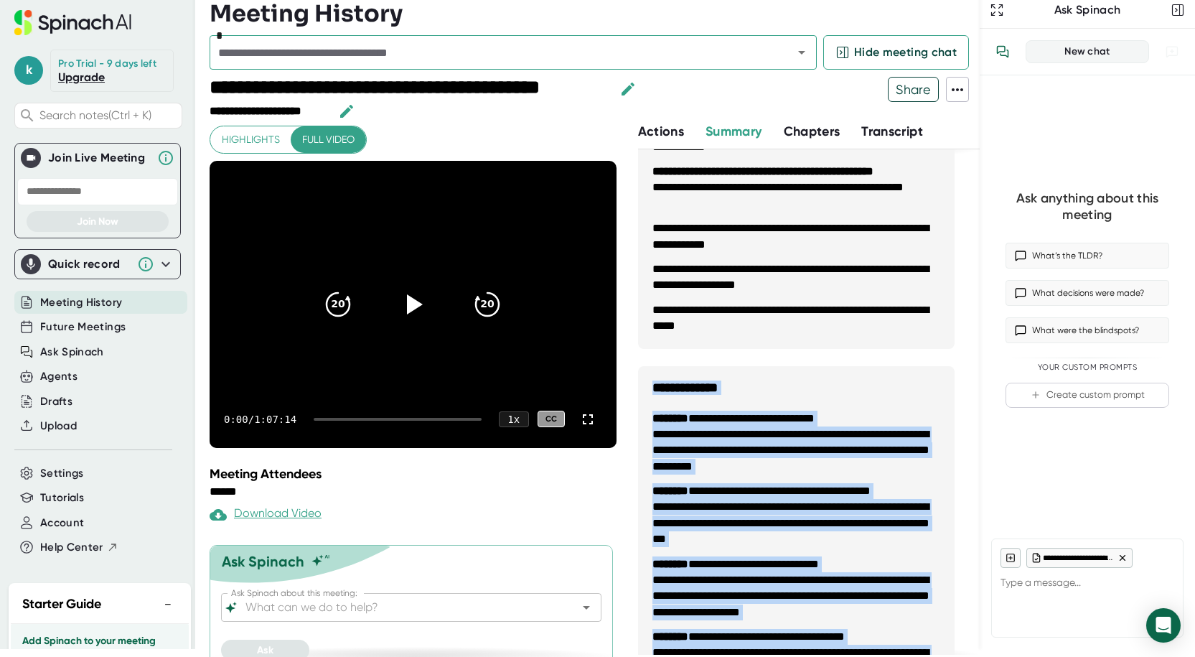
drag, startPoint x: 764, startPoint y: 622, endPoint x: 654, endPoint y: 391, distance: 256.9
click at [654, 391] on div "**********" at bounding box center [796, 332] width 317 height 1766
copy div "**********"
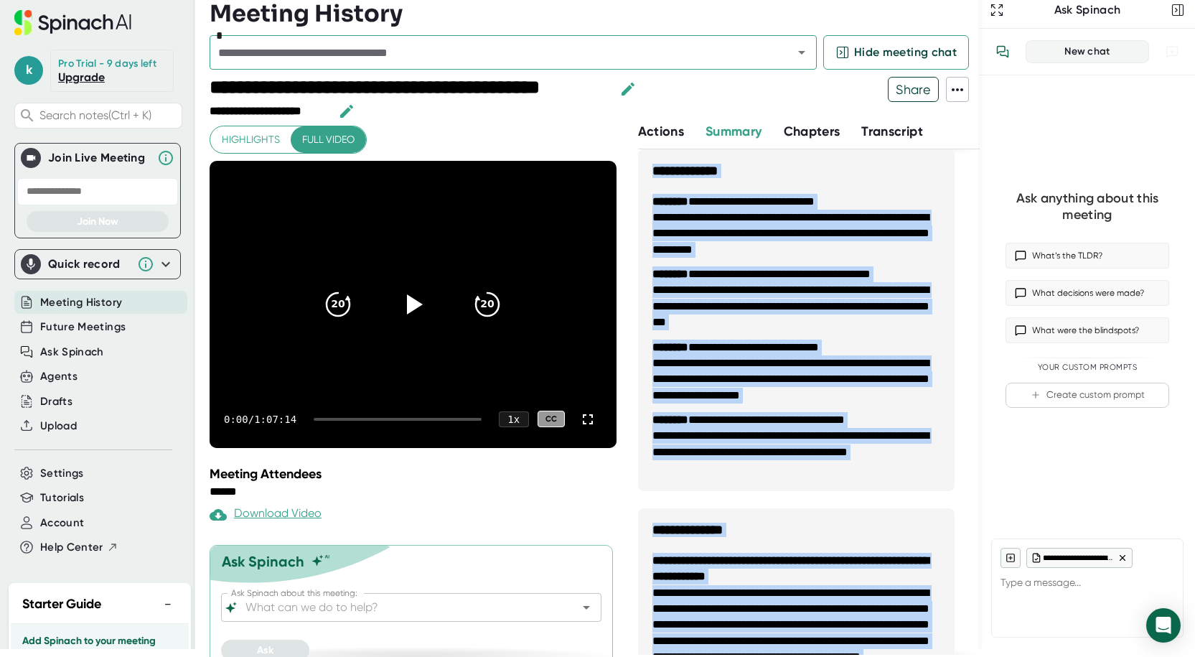
scroll to position [1149, 0]
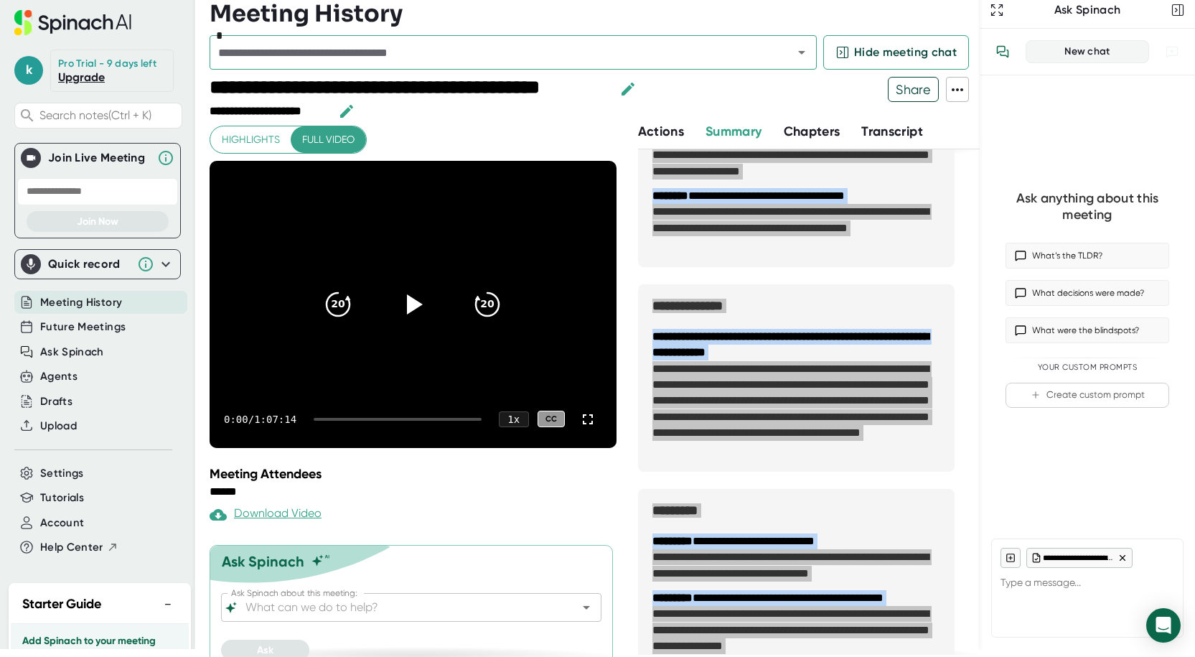
type textarea "x"
